Goal: Navigation & Orientation: Find specific page/section

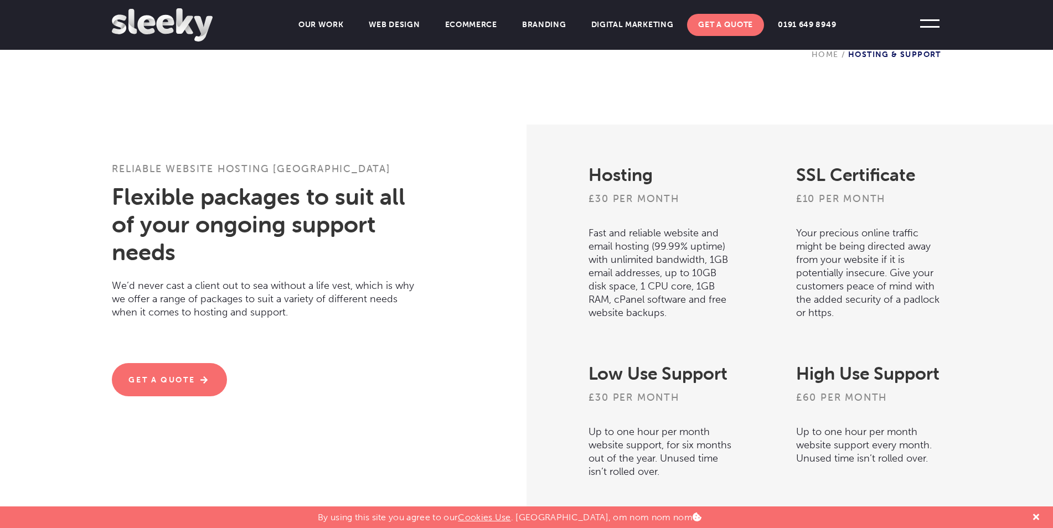
scroll to position [332, 0]
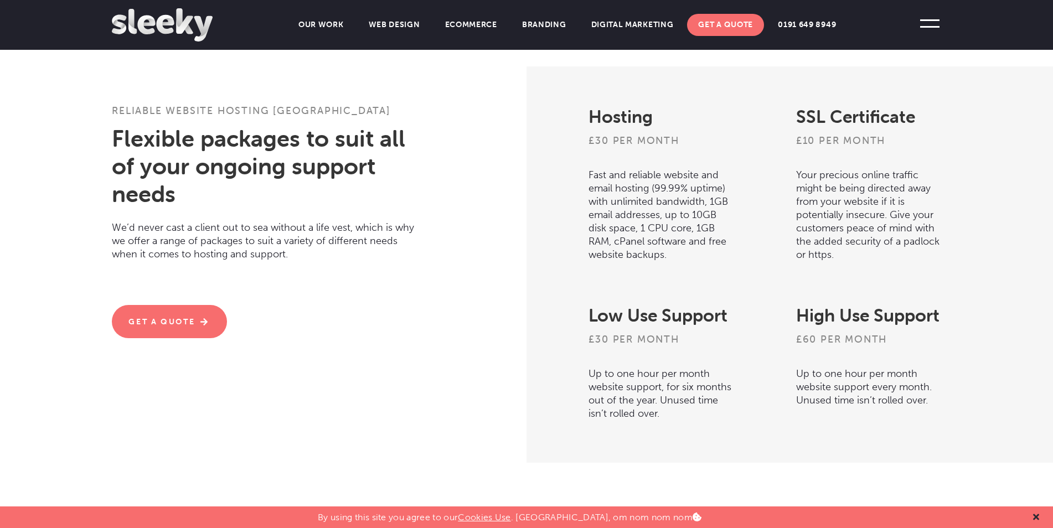
click at [1038, 515] on icon at bounding box center [1036, 517] width 6 height 6
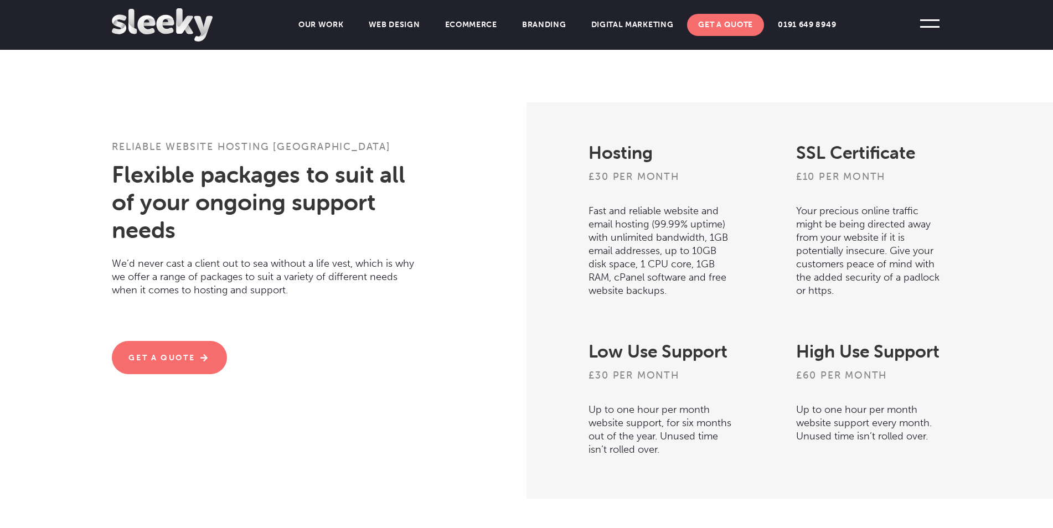
scroll to position [277, 0]
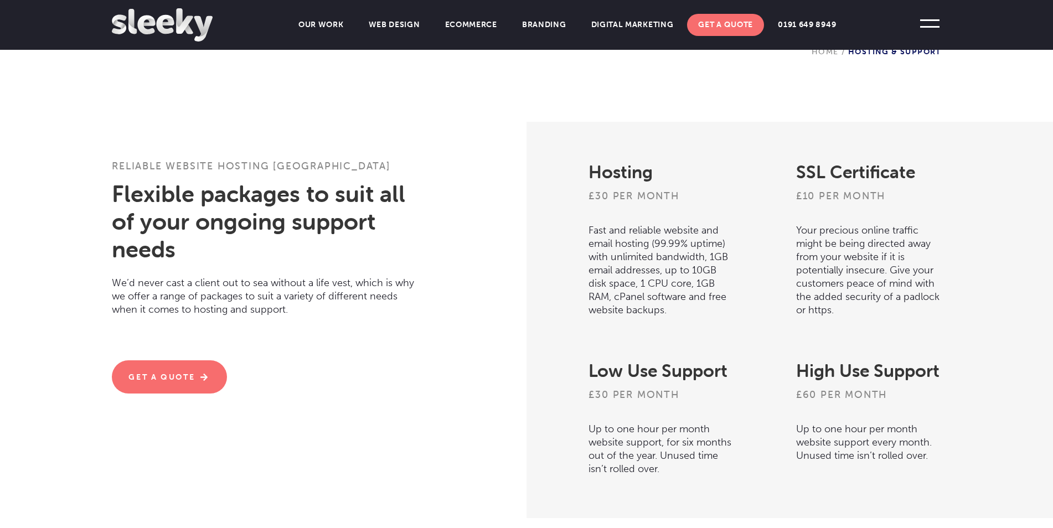
click at [1004, 310] on div "Hosting £30 per month Fast and reliable website and email hosting (99.99% uptim…" at bounding box center [785, 320] width 518 height 396
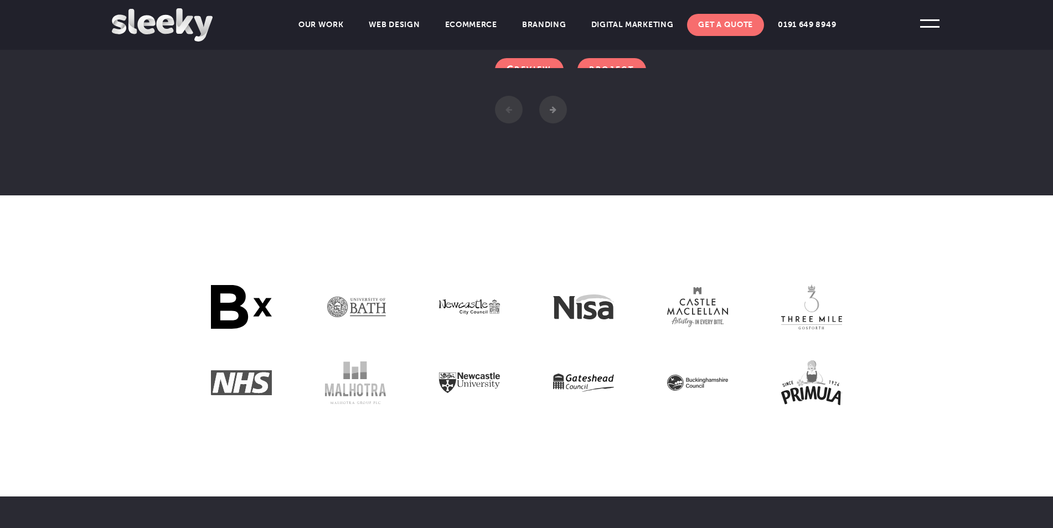
scroll to position [1442, 0]
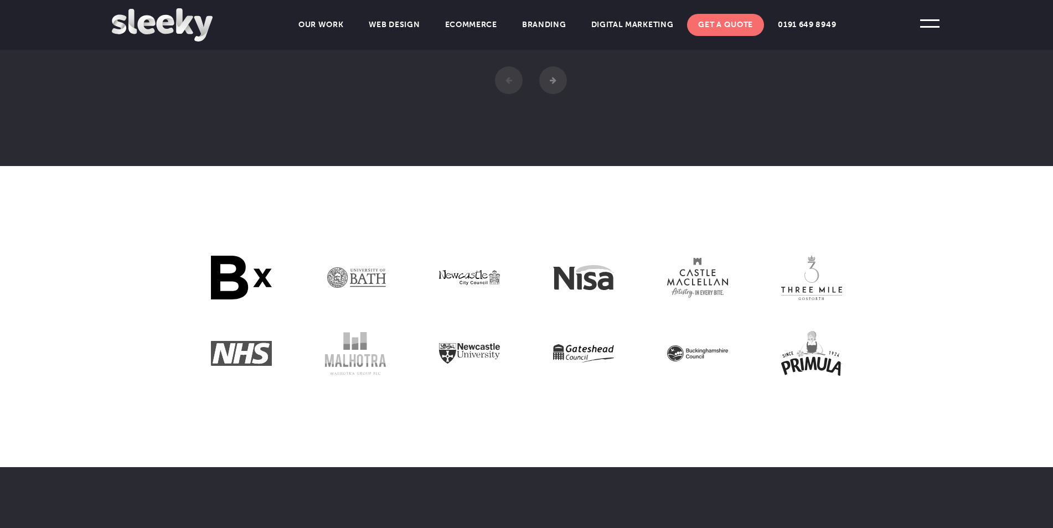
click at [808, 362] on img at bounding box center [811, 353] width 61 height 45
click at [785, 354] on img at bounding box center [811, 353] width 61 height 45
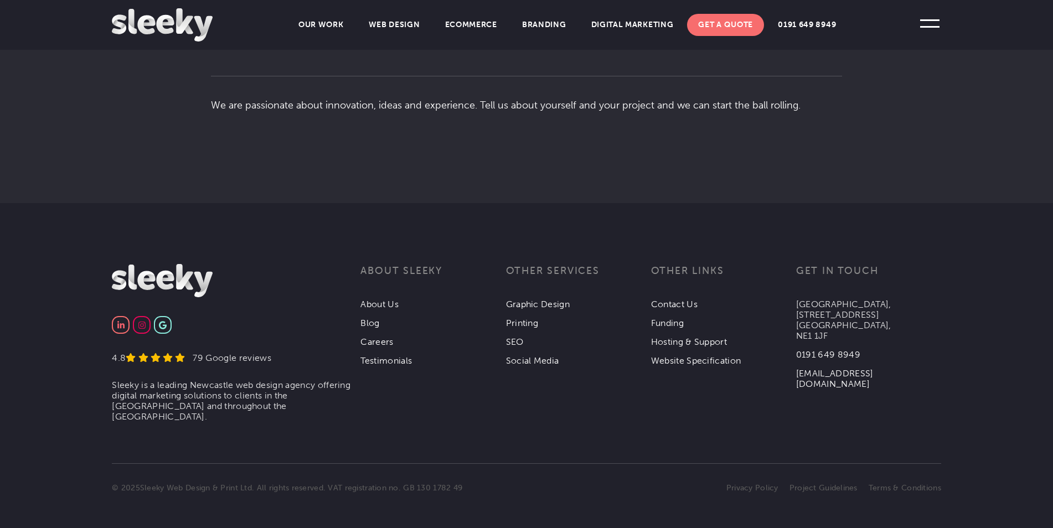
scroll to position [1995, 0]
drag, startPoint x: 270, startPoint y: 402, endPoint x: 248, endPoint y: 403, distance: 22.2
click at [248, 403] on li "Sleeky is a leading Newcastle web design agency offering digital marketing solu…" at bounding box center [236, 399] width 249 height 42
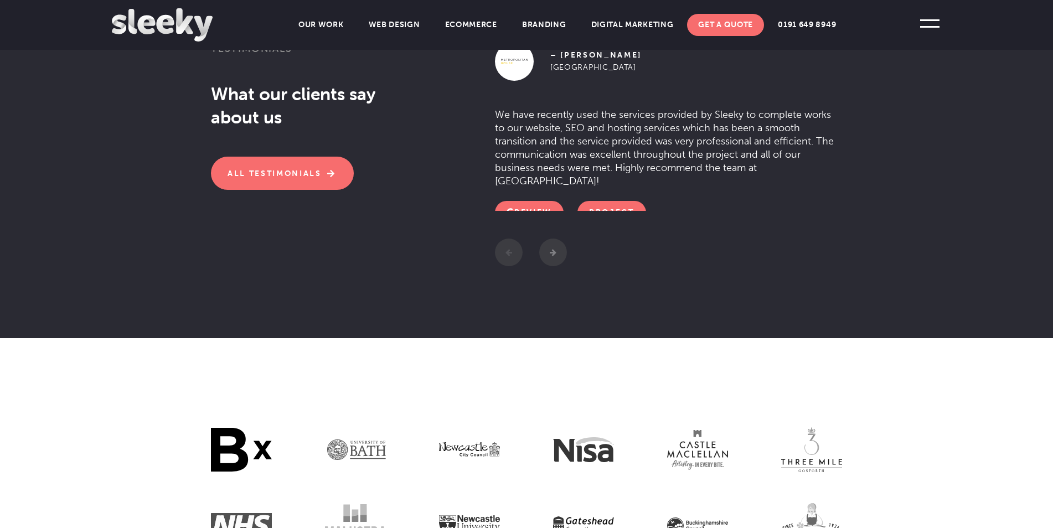
scroll to position [1386, 0]
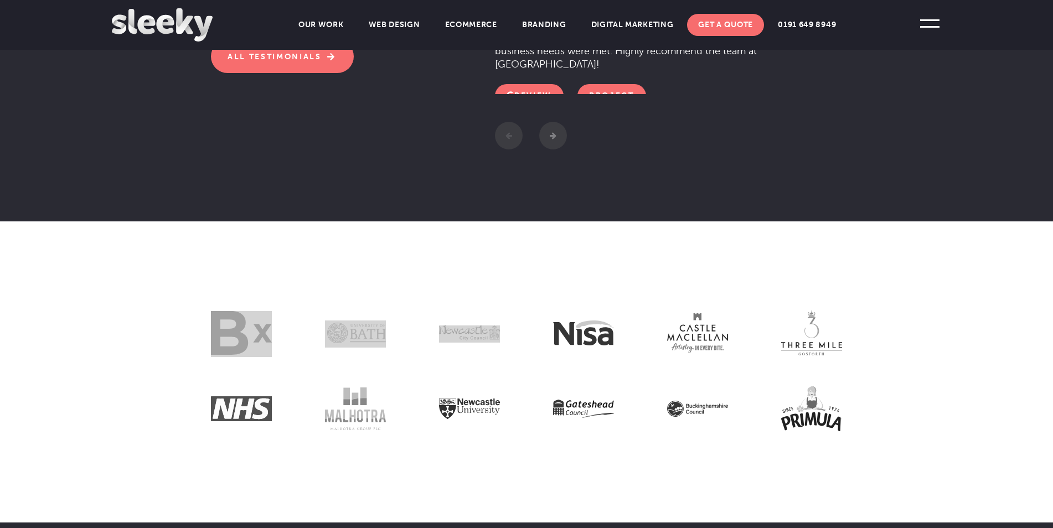
drag, startPoint x: 619, startPoint y: 334, endPoint x: 561, endPoint y: 336, distance: 58.7
click at [561, 336] on section at bounding box center [526, 371] width 1053 height 301
click at [561, 336] on img at bounding box center [583, 333] width 61 height 25
click at [622, 336] on section at bounding box center [526, 371] width 1053 height 301
drag, startPoint x: 617, startPoint y: 336, endPoint x: 582, endPoint y: 338, distance: 34.4
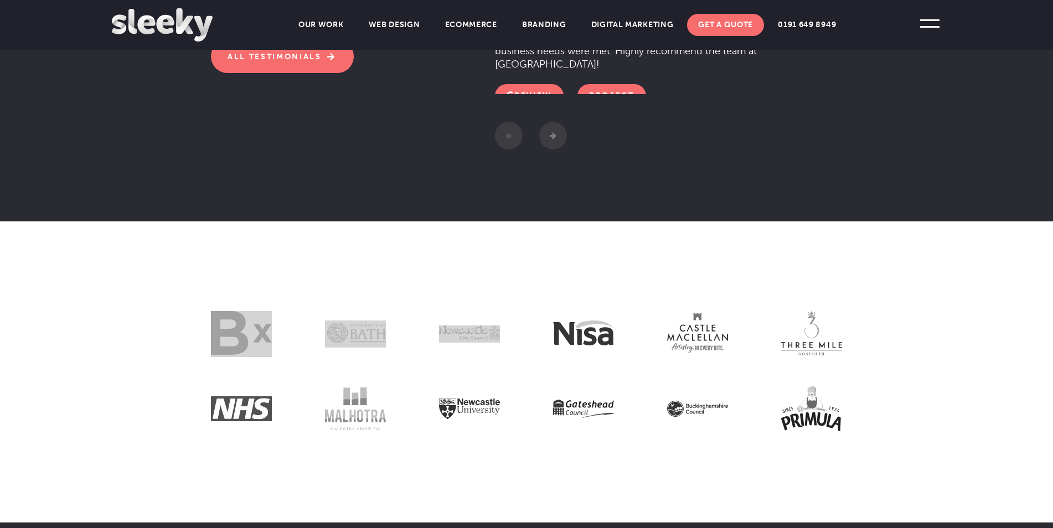
click at [582, 338] on section at bounding box center [526, 371] width 1053 height 301
click at [580, 339] on img at bounding box center [583, 333] width 61 height 25
click at [569, 361] on div at bounding box center [583, 334] width 61 height 76
drag, startPoint x: 549, startPoint y: 332, endPoint x: 586, endPoint y: 335, distance: 37.2
click at [586, 335] on section at bounding box center [526, 371] width 1053 height 301
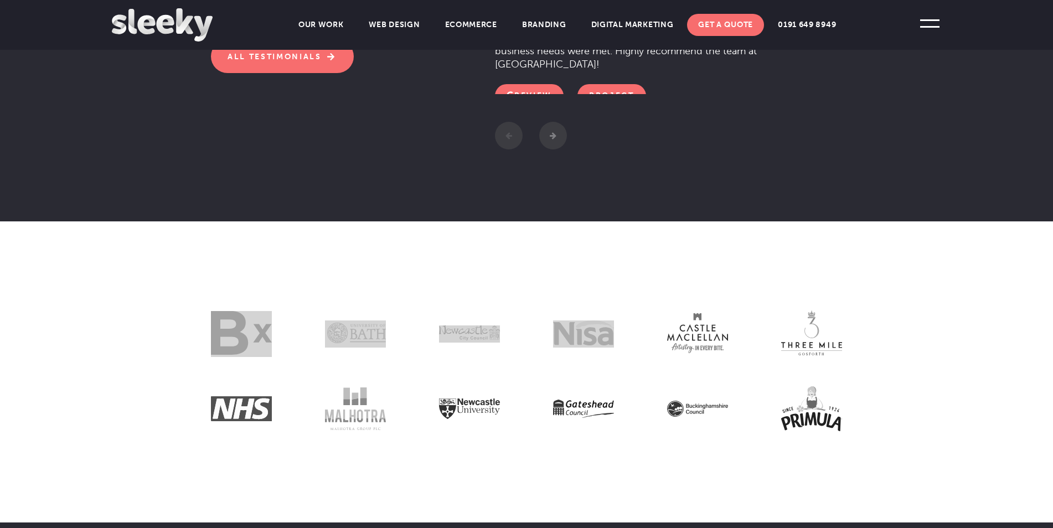
drag, startPoint x: 586, startPoint y: 335, endPoint x: 594, endPoint y: 336, distance: 7.8
click at [594, 336] on img at bounding box center [583, 333] width 61 height 25
click at [582, 357] on div at bounding box center [583, 334] width 61 height 76
click at [360, 332] on img at bounding box center [355, 333] width 61 height 25
drag, startPoint x: 369, startPoint y: 326, endPoint x: 314, endPoint y: 457, distance: 142.2
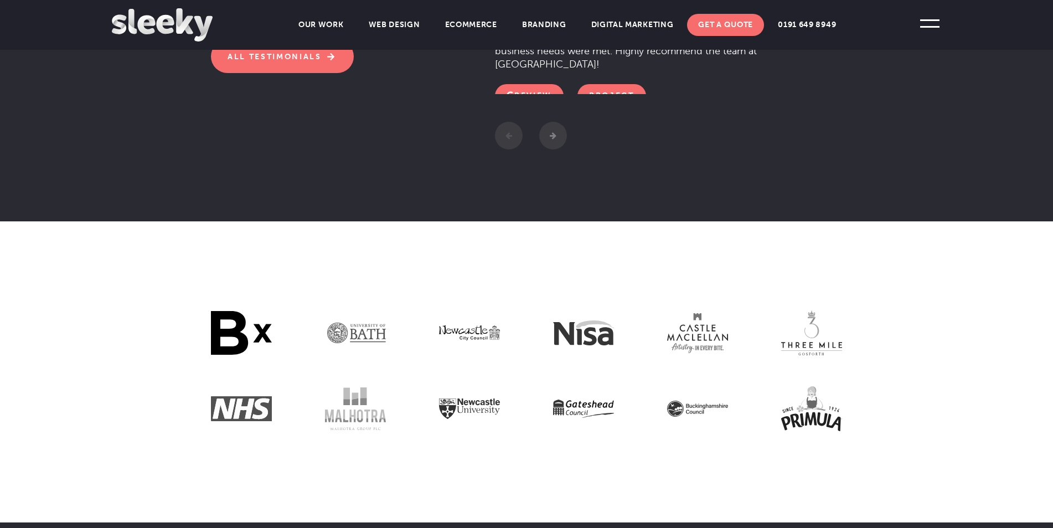
click at [314, 457] on section at bounding box center [526, 371] width 1053 height 301
drag, startPoint x: 373, startPoint y: 334, endPoint x: 340, endPoint y: 397, distance: 71.1
click at [340, 397] on img at bounding box center [355, 409] width 61 height 42
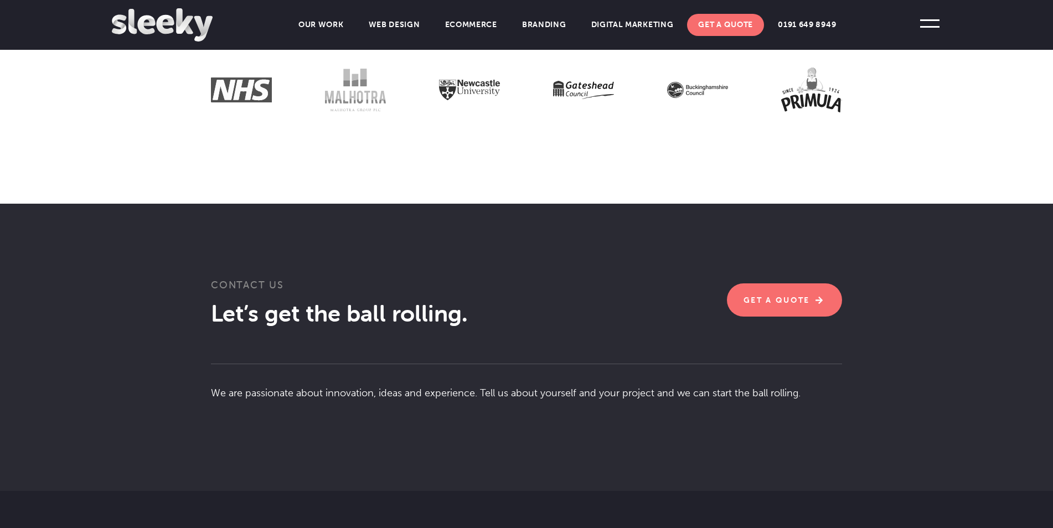
scroll to position [1608, 0]
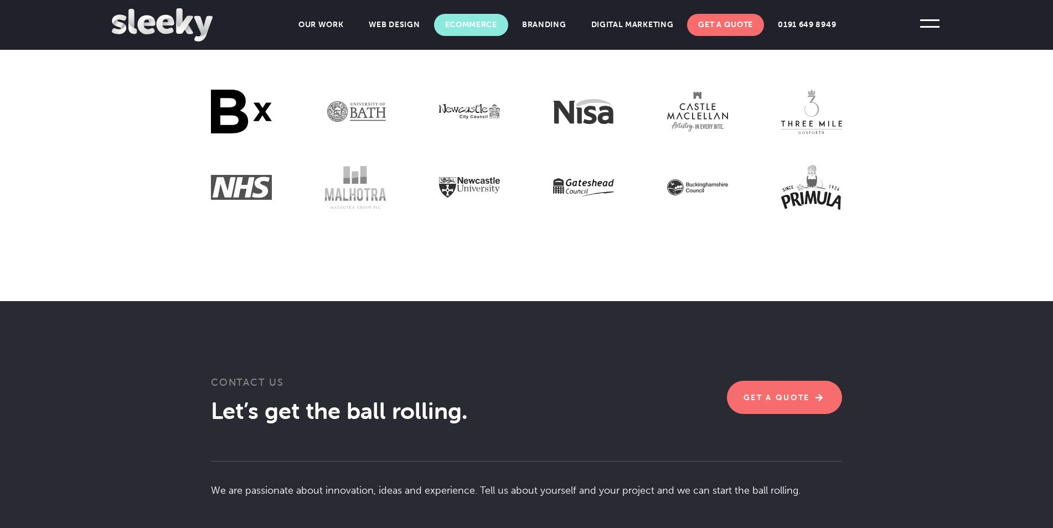
click at [487, 26] on link "Ecommerce" at bounding box center [471, 25] width 74 height 22
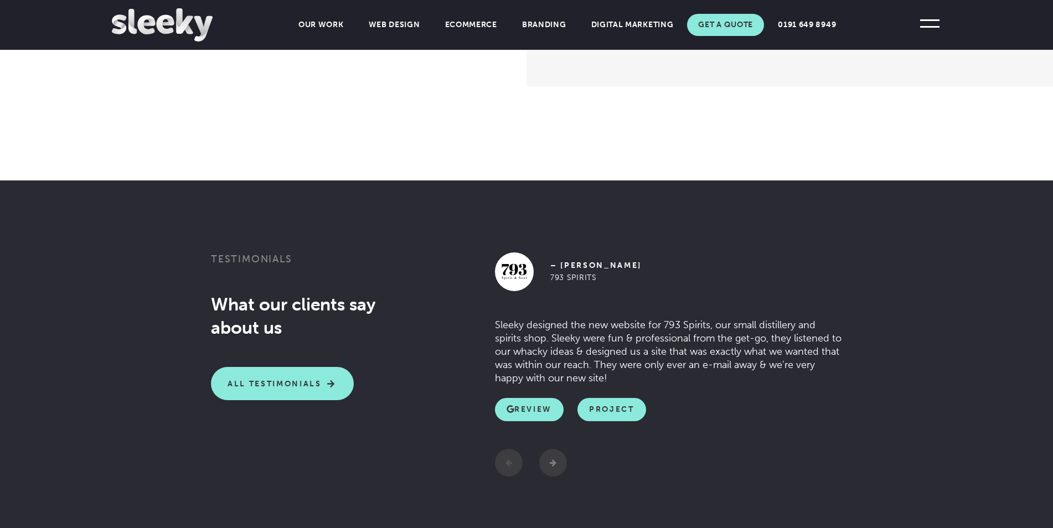
scroll to position [1827, 0]
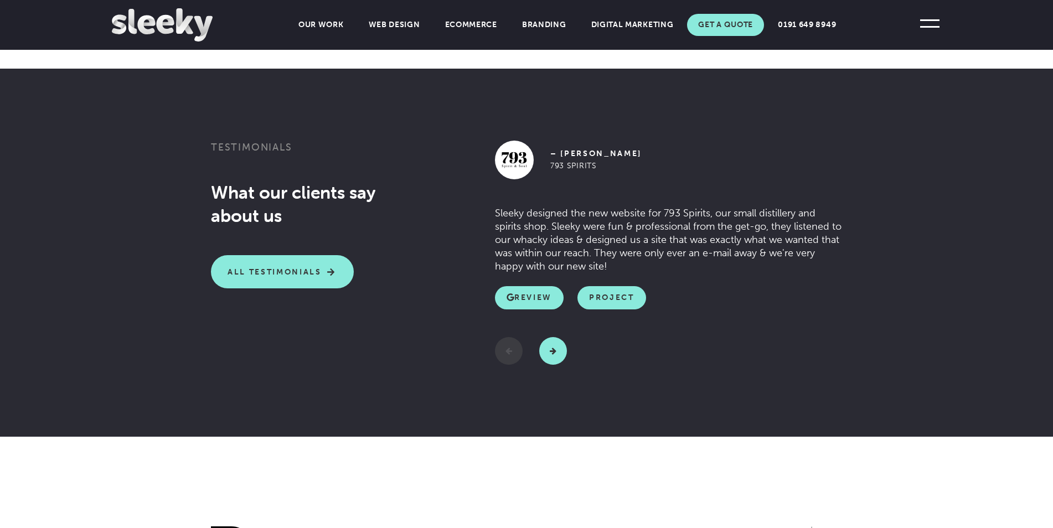
click at [550, 349] on button "Next" at bounding box center [553, 351] width 28 height 28
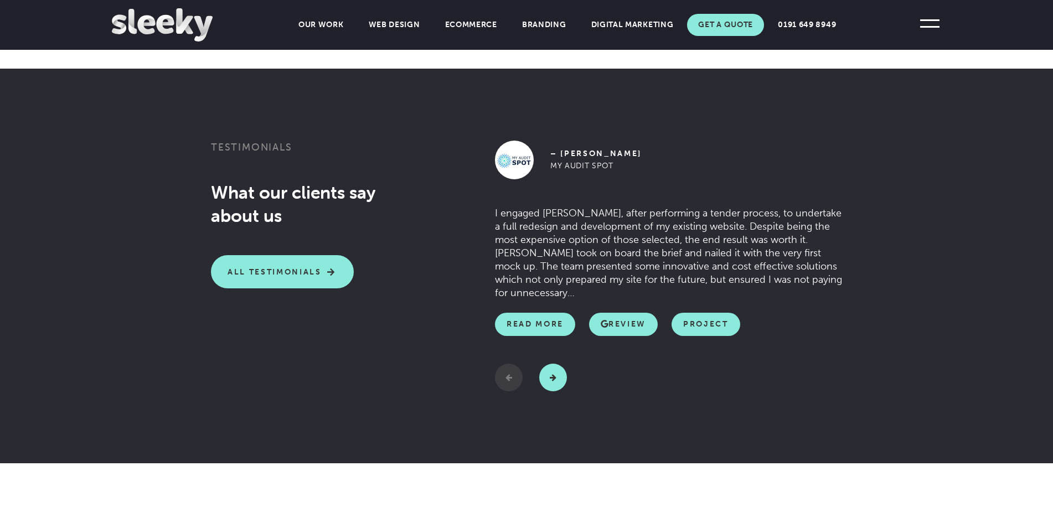
click at [550, 349] on div "Previous – [PERSON_NAME] 793 Spirits Sleeky designed the new website for 793 Sp…" at bounding box center [668, 266] width 347 height 251
click at [557, 379] on button "Next" at bounding box center [553, 378] width 28 height 28
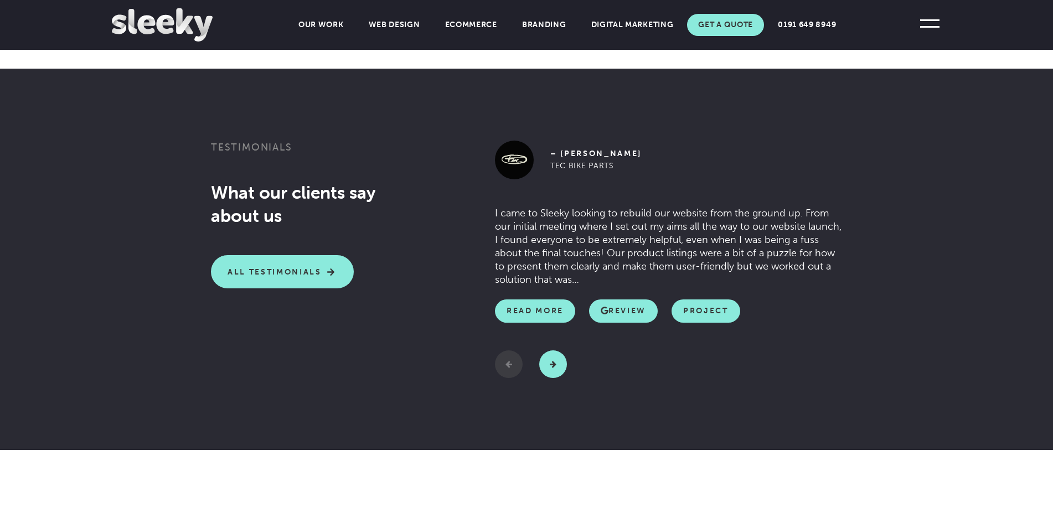
click at [557, 379] on section "Testimonials What our clients say about us All Testimonials Previous – [PERSON_…" at bounding box center [526, 259] width 1053 height 381
click at [556, 362] on button "Next" at bounding box center [553, 364] width 28 height 28
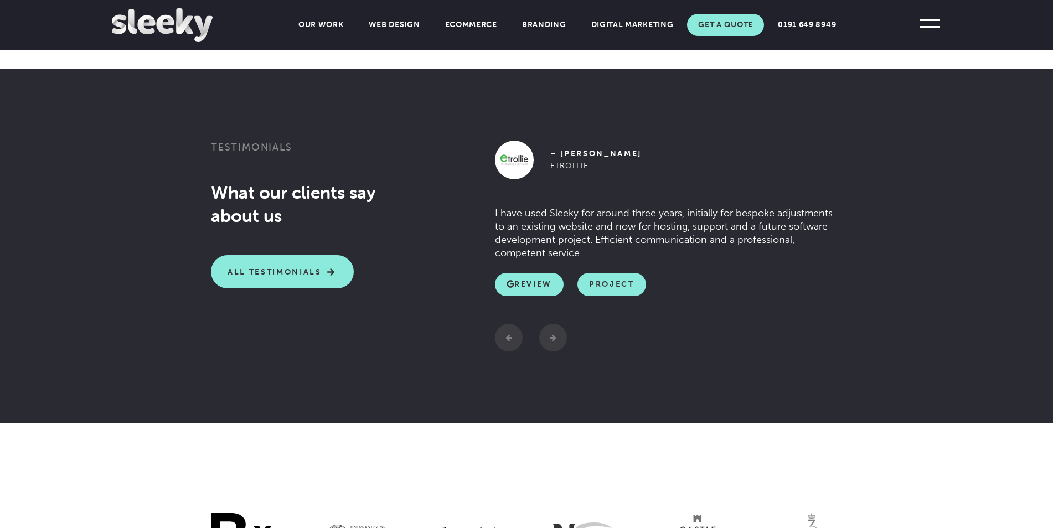
click at [545, 358] on section "Testimonials What our clients say about us All Testimonials Previous – Molly Lu…" at bounding box center [526, 246] width 1053 height 355
click at [553, 340] on button "Next" at bounding box center [553, 338] width 28 height 28
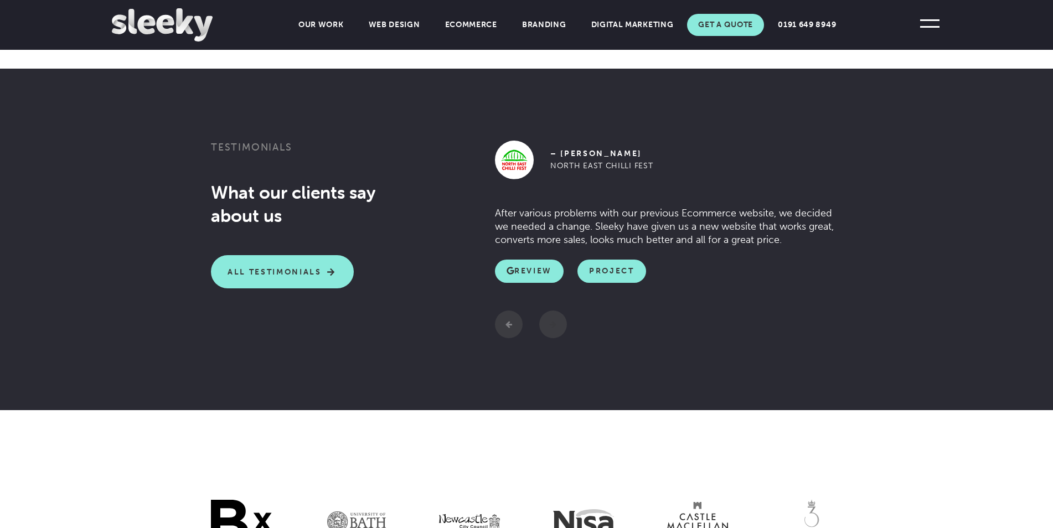
click at [554, 321] on button "Next" at bounding box center [553, 325] width 28 height 28
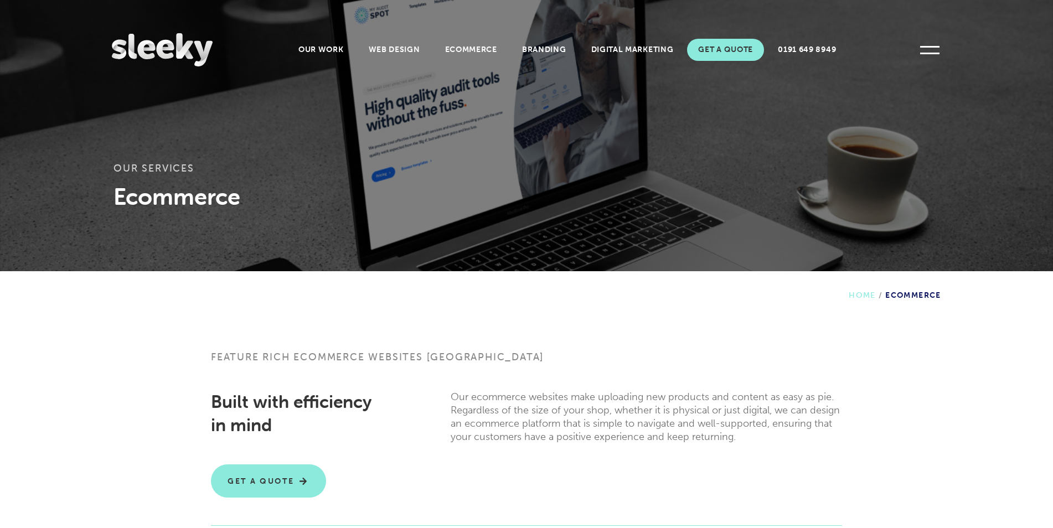
scroll to position [0, 0]
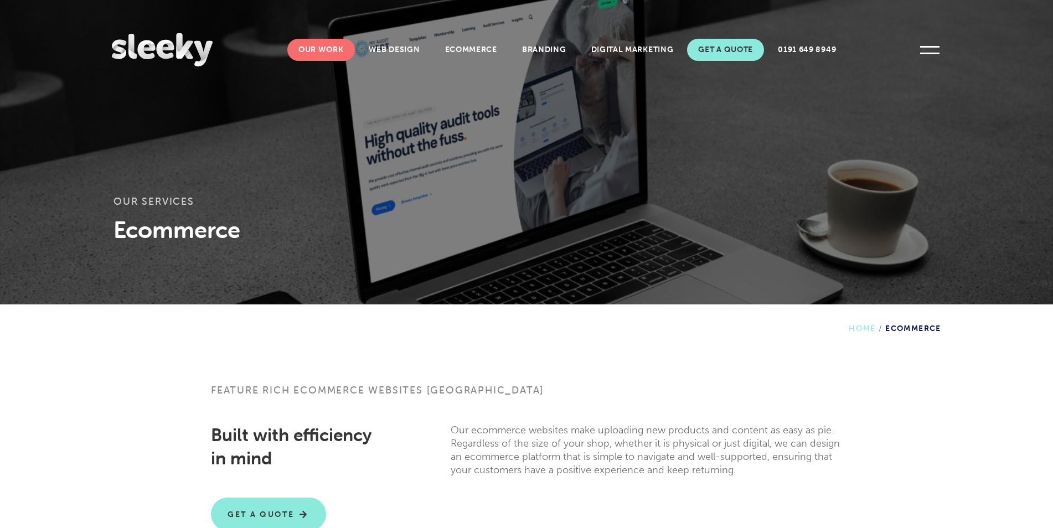
click at [334, 49] on link "Our Work" at bounding box center [321, 50] width 68 height 22
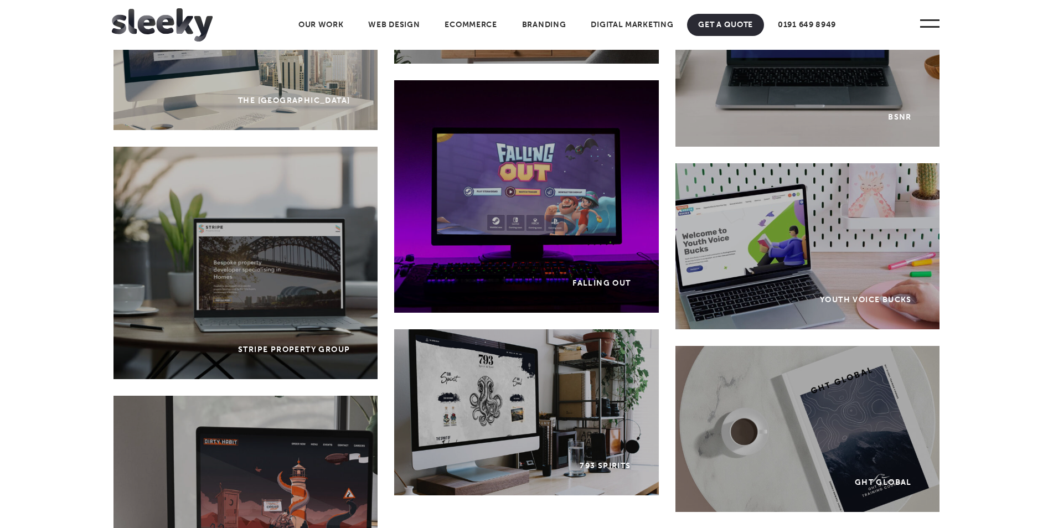
scroll to position [2713, 0]
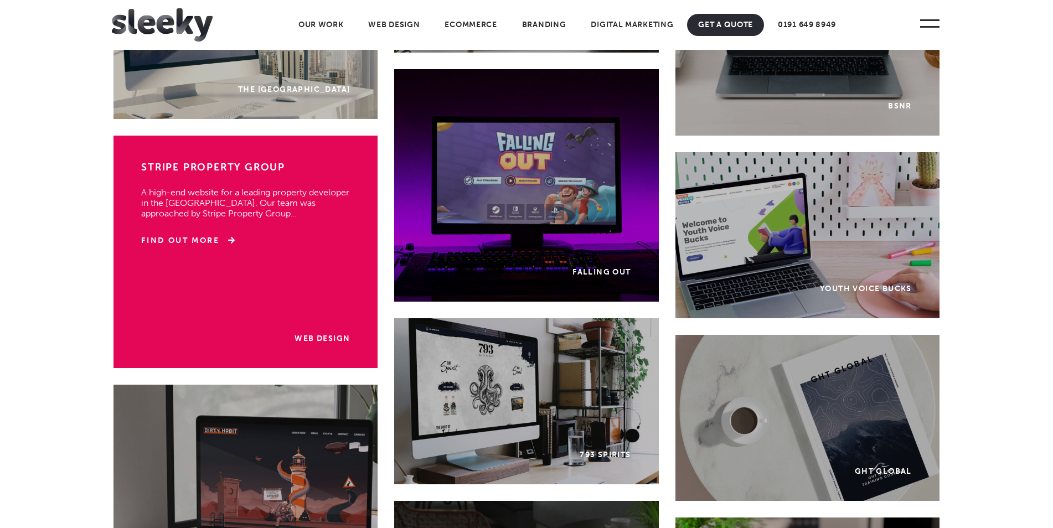
click at [290, 320] on div "Web Design Stripe Property Group A high-end website for a leading property deve…" at bounding box center [245, 252] width 264 height 233
click at [199, 236] on link "Find Out More" at bounding box center [188, 240] width 94 height 11
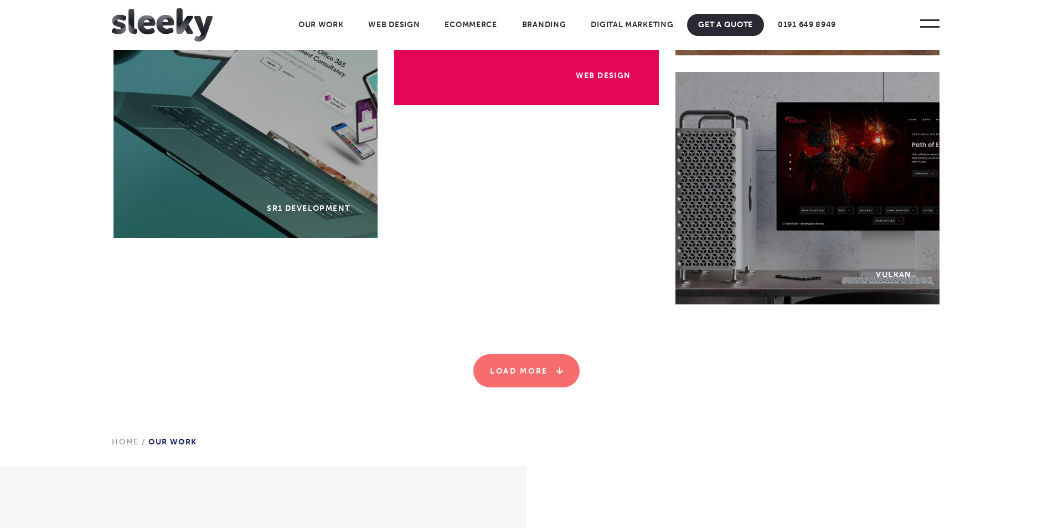
scroll to position [3432, 0]
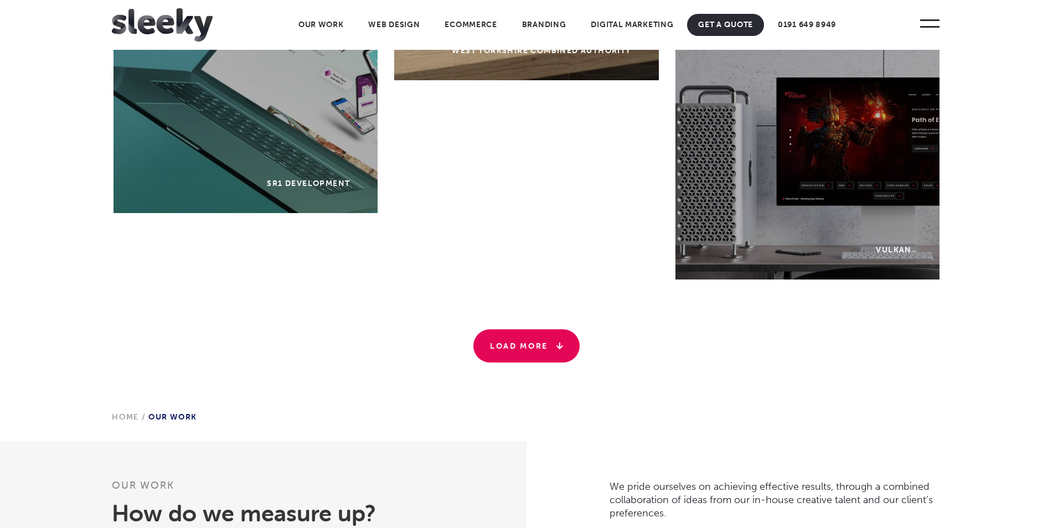
click at [558, 336] on link "Load More" at bounding box center [526, 345] width 106 height 33
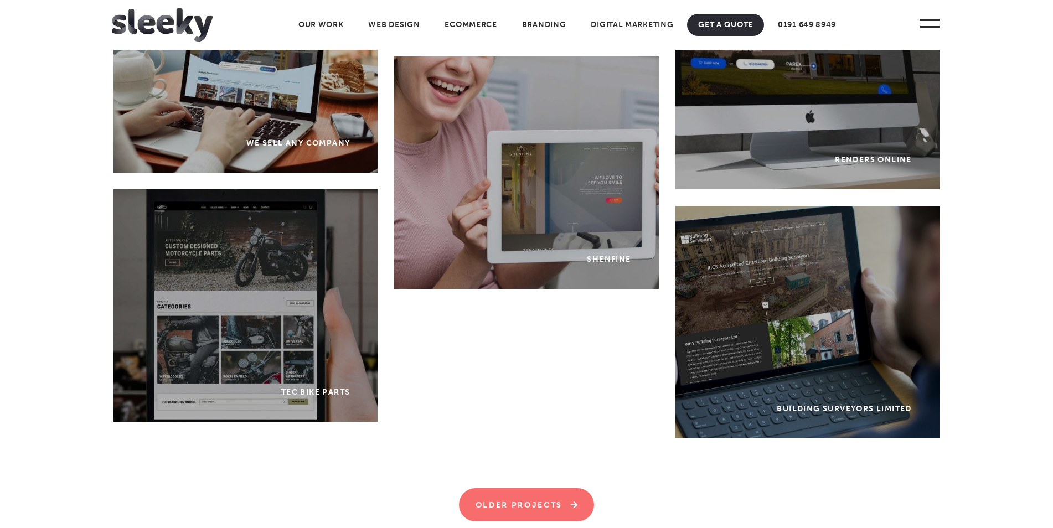
scroll to position [4983, 0]
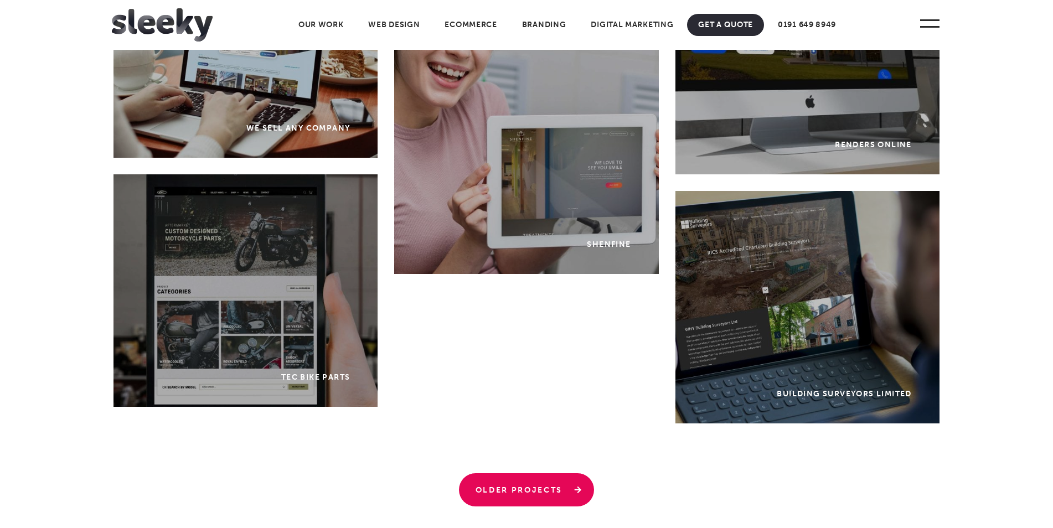
click at [535, 487] on link "Older Projects" at bounding box center [527, 489] width 136 height 33
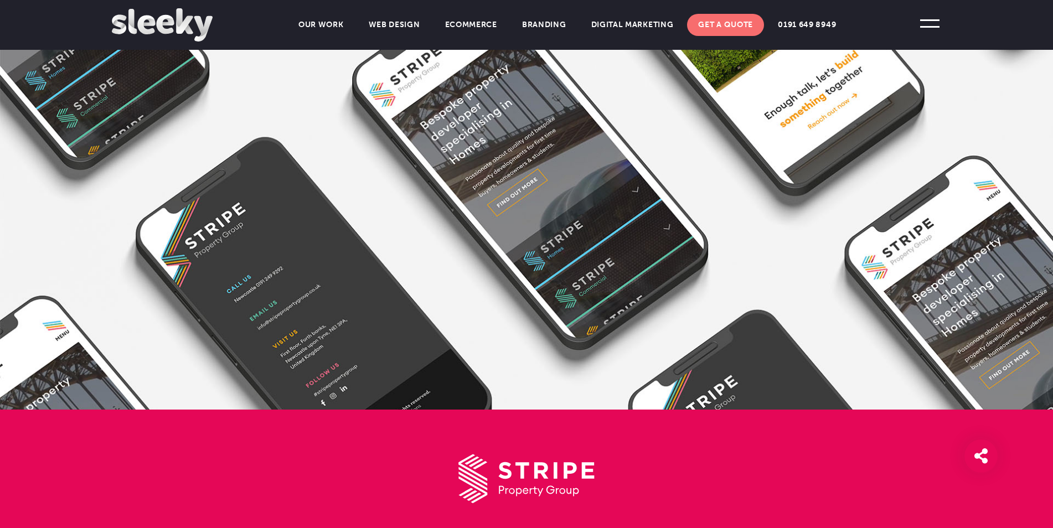
scroll to position [609, 0]
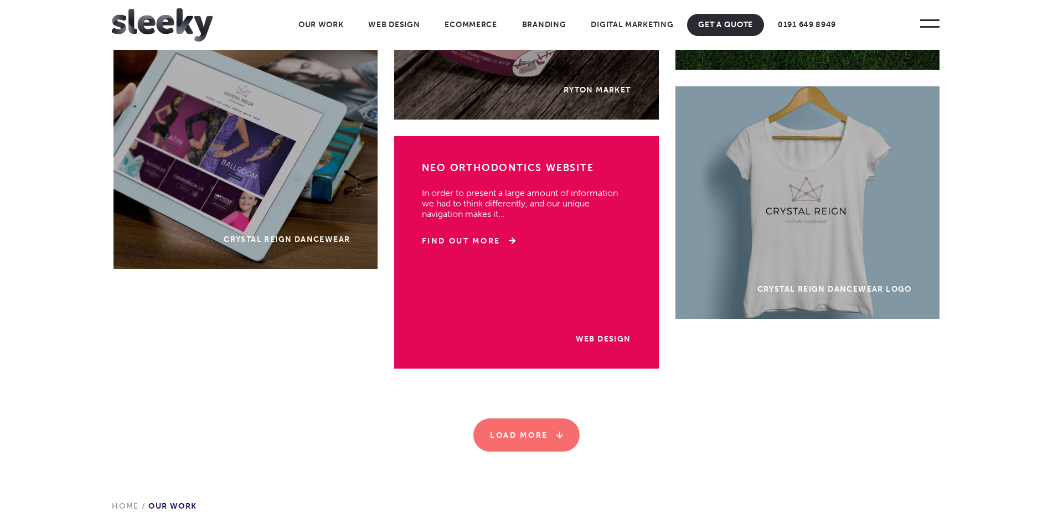
scroll to position [5592, 0]
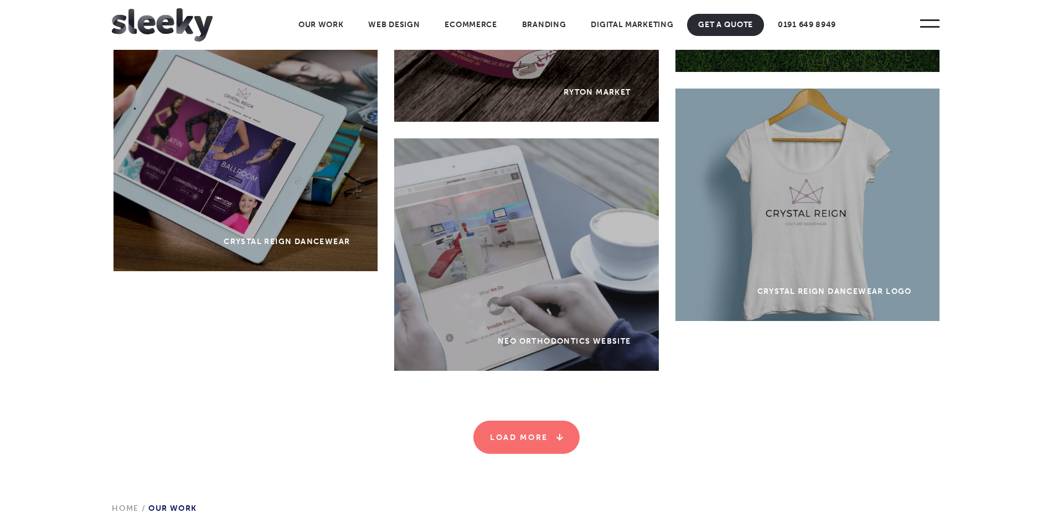
click at [546, 433] on link "Load More" at bounding box center [526, 437] width 106 height 33
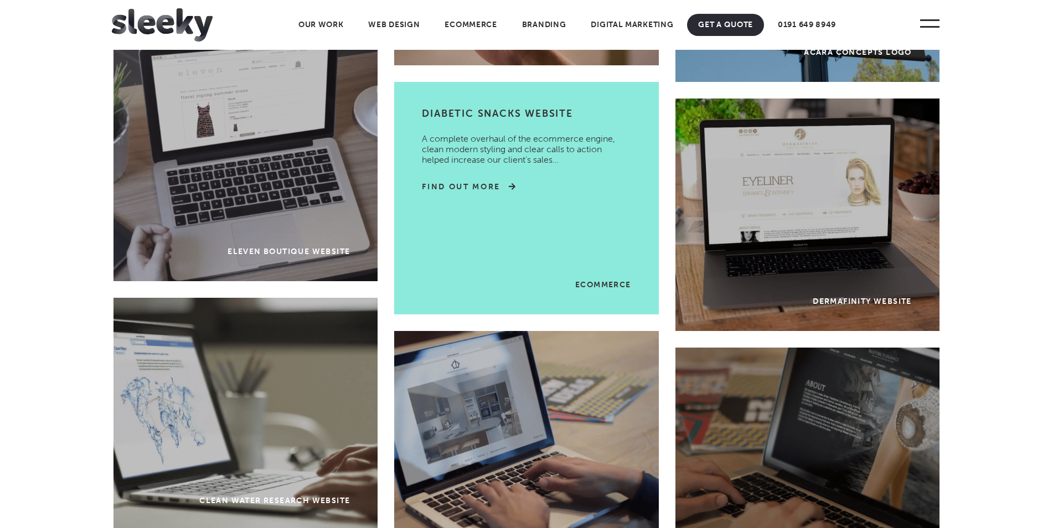
scroll to position [6145, 0]
